Goal: Find specific page/section: Find specific page/section

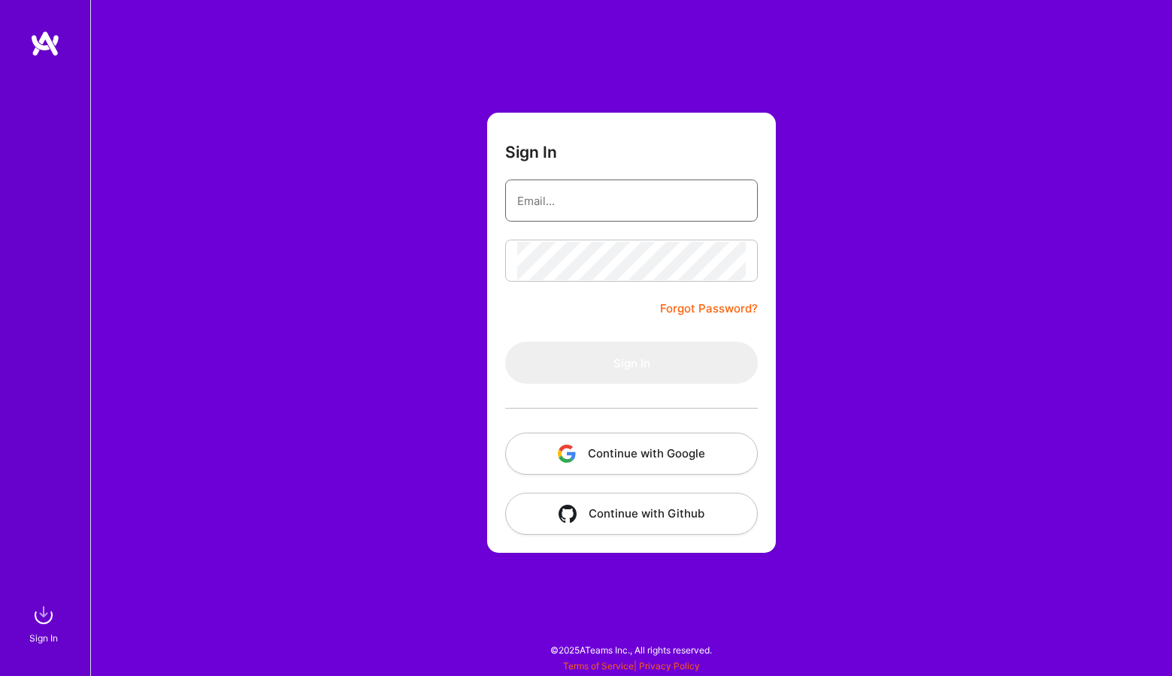
type input "[EMAIL_ADDRESS][DOMAIN_NAME]"
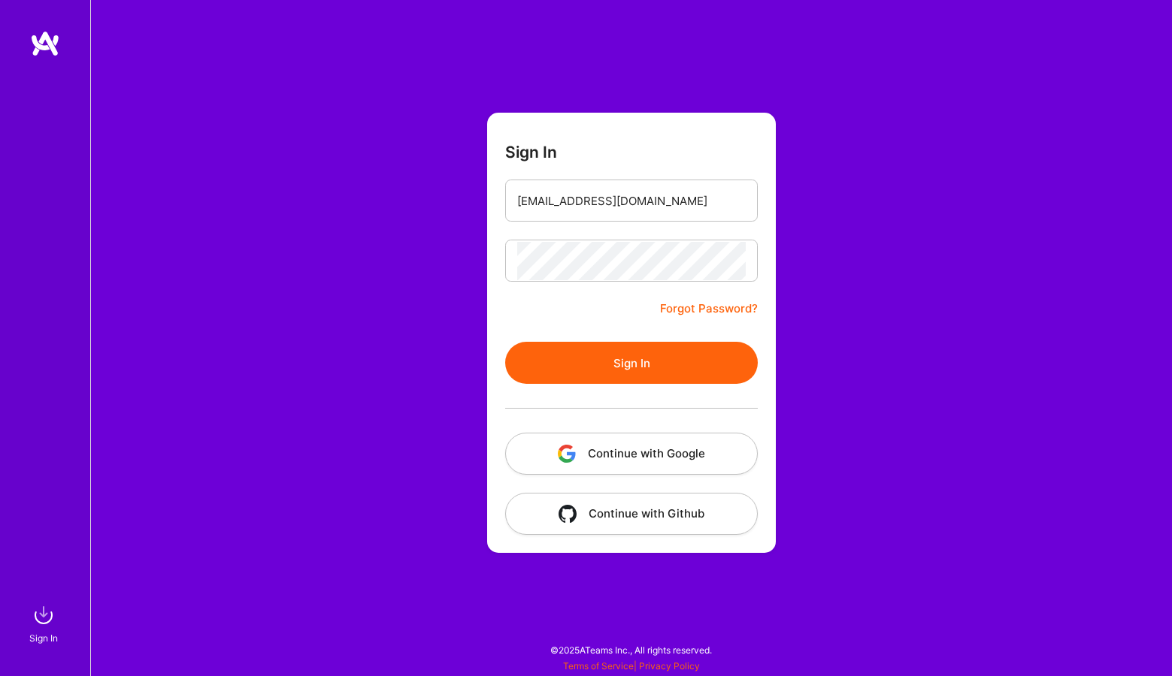
click at [695, 371] on button "Sign In" at bounding box center [631, 363] width 253 height 42
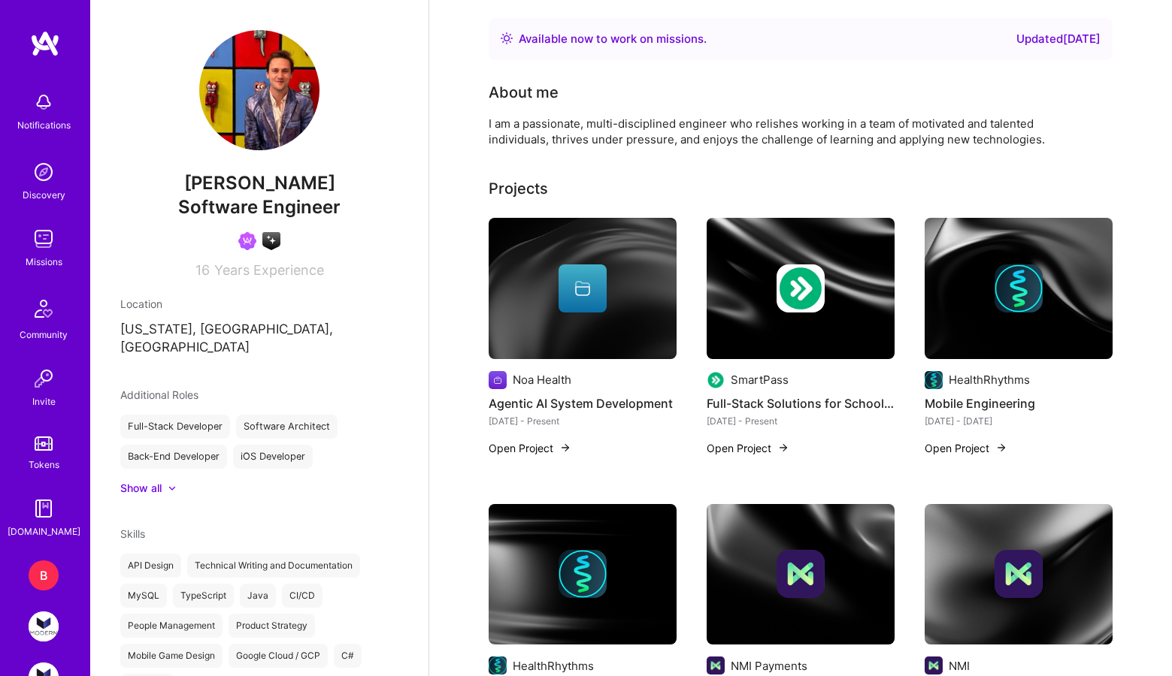
click at [50, 181] on img at bounding box center [44, 172] width 30 height 30
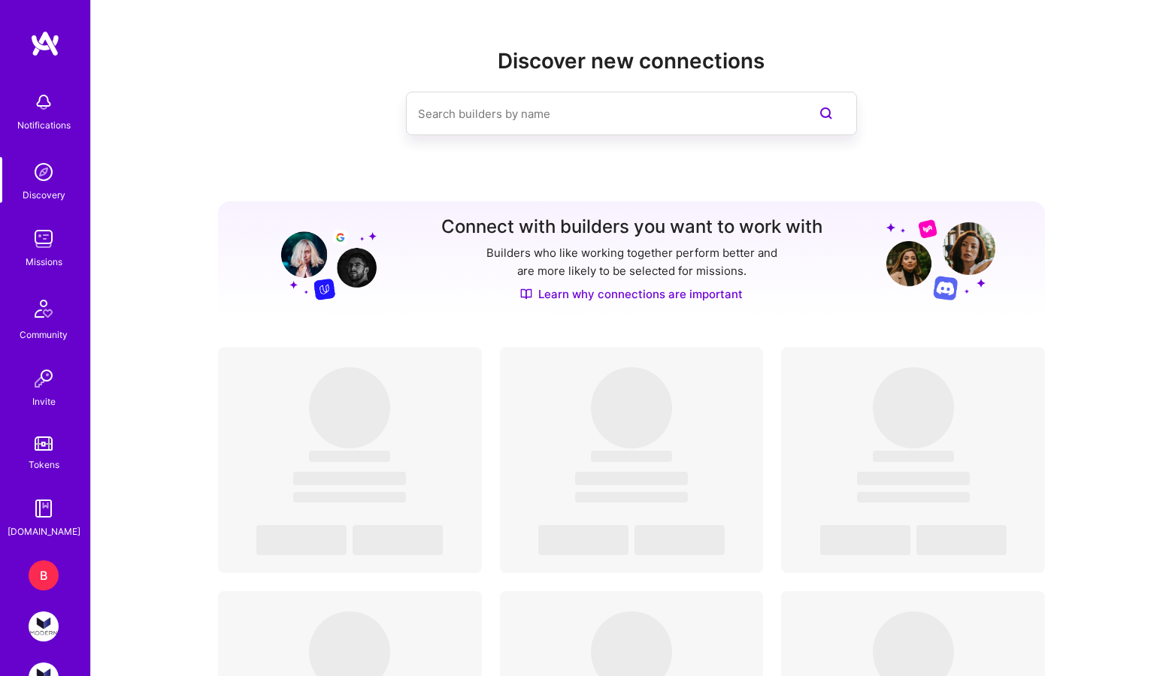
click at [466, 132] on input at bounding box center [601, 114] width 367 height 38
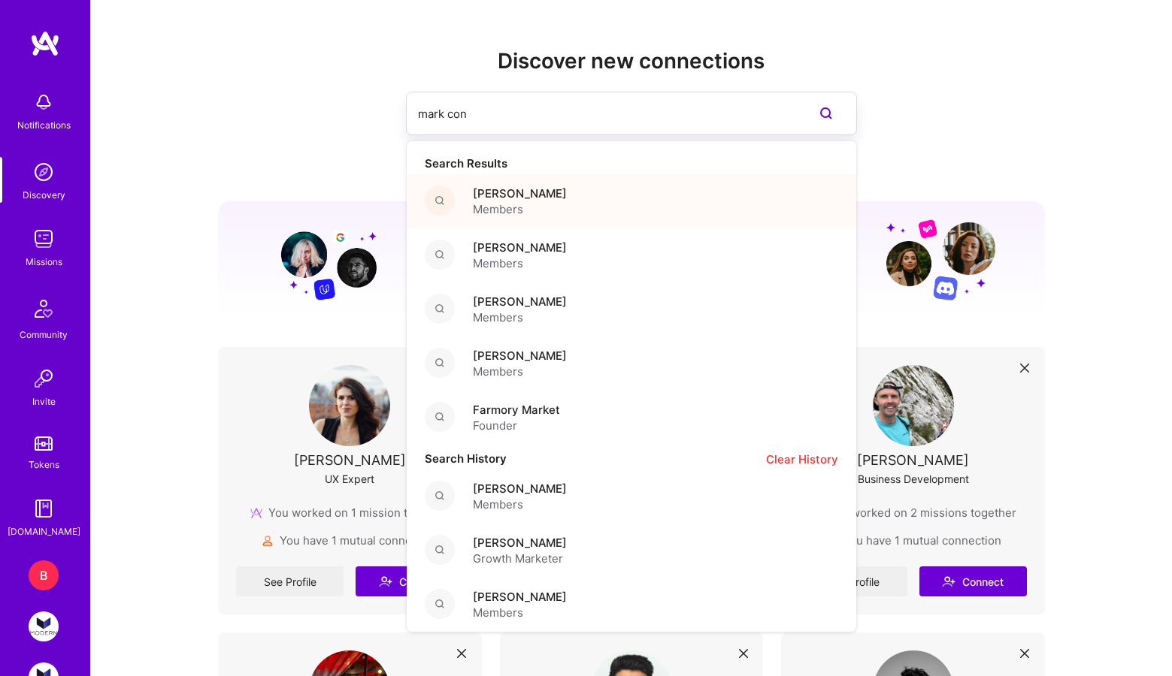
type input "mark con"
click at [504, 207] on span "Members" at bounding box center [520, 209] width 94 height 16
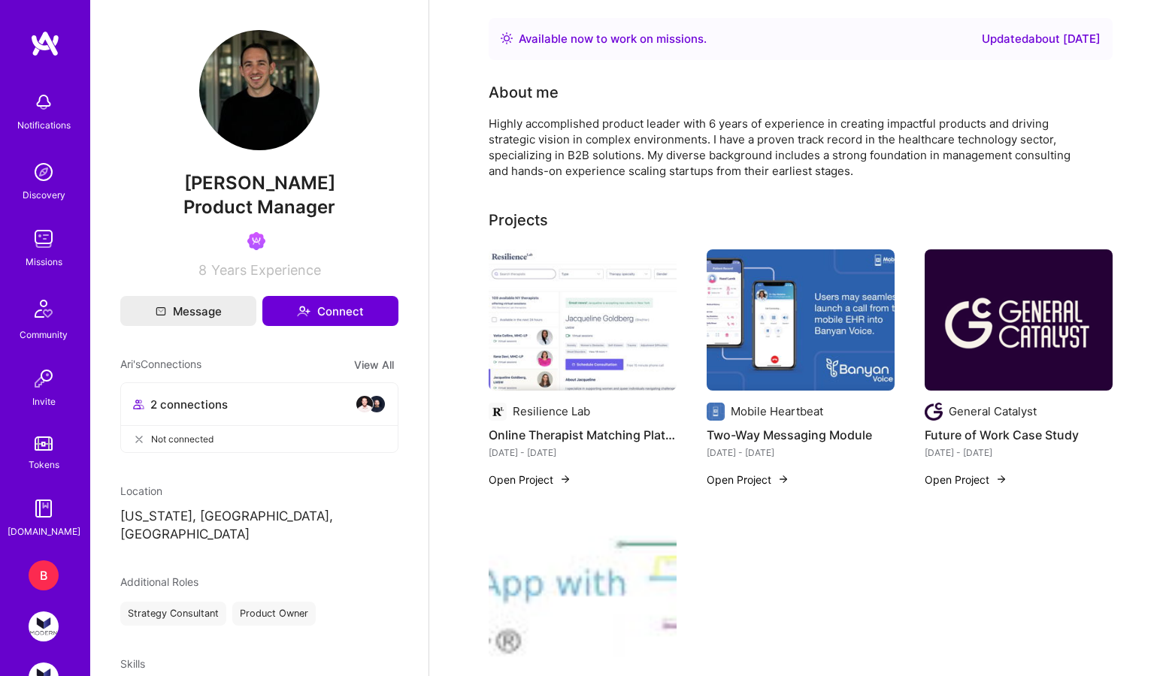
click at [50, 184] on img at bounding box center [44, 172] width 30 height 30
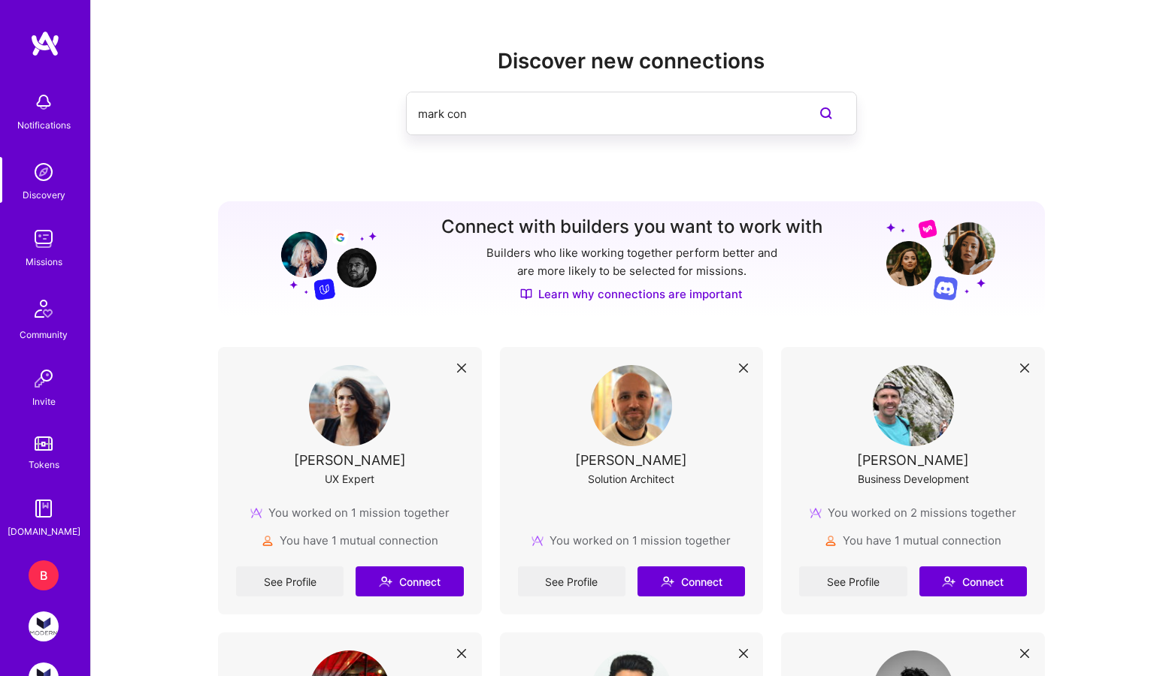
click at [500, 128] on input "mark con" at bounding box center [601, 114] width 367 height 38
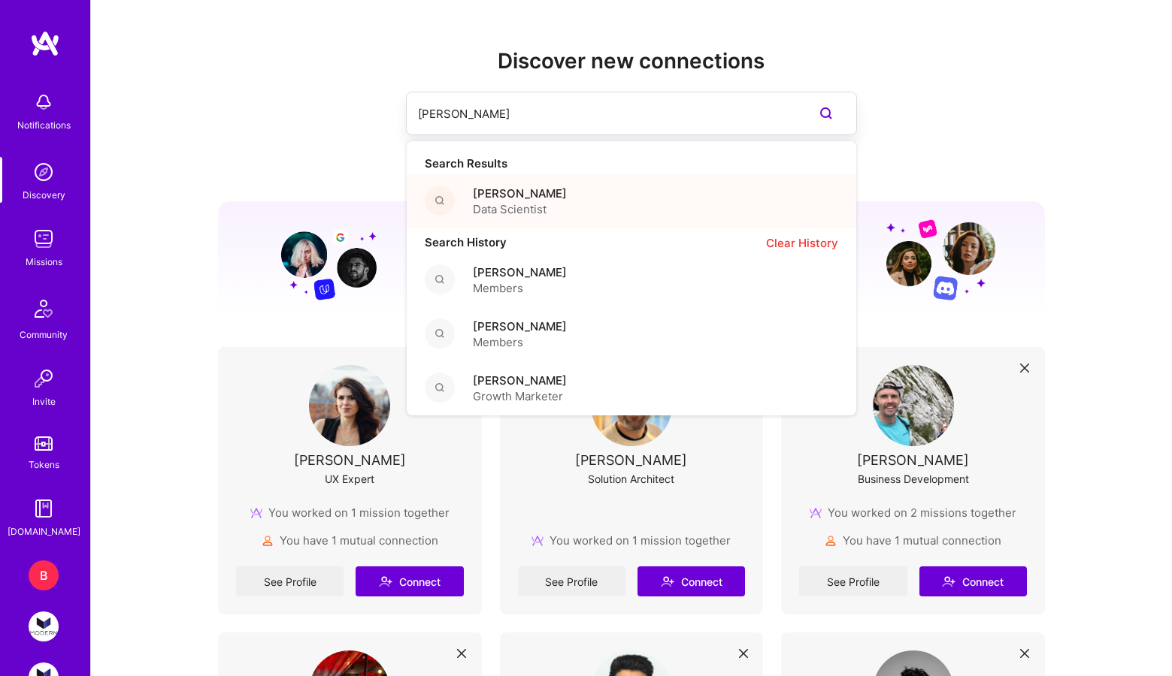
type input "[PERSON_NAME]"
click at [481, 192] on span "[PERSON_NAME]" at bounding box center [520, 194] width 94 height 16
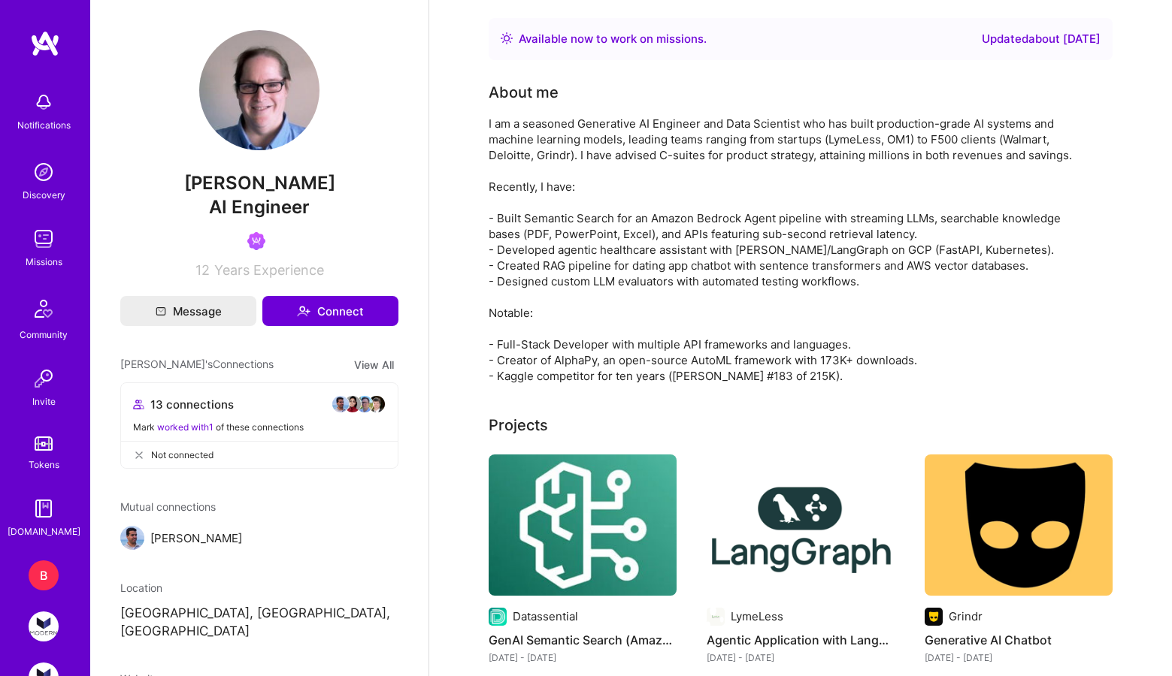
click at [638, 168] on div "I am a seasoned Generative AI Engineer and Data Scientist who has built product…" at bounding box center [789, 250] width 601 height 268
click at [552, 143] on div "I am a seasoned Generative AI Engineer and Data Scientist who has built product…" at bounding box center [789, 250] width 601 height 268
